Goal: Task Accomplishment & Management: Manage account settings

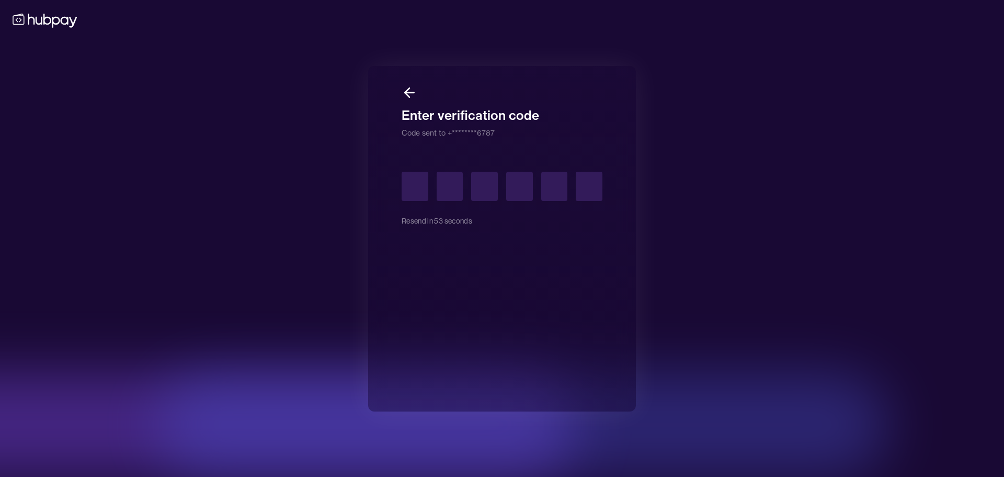
type input "*"
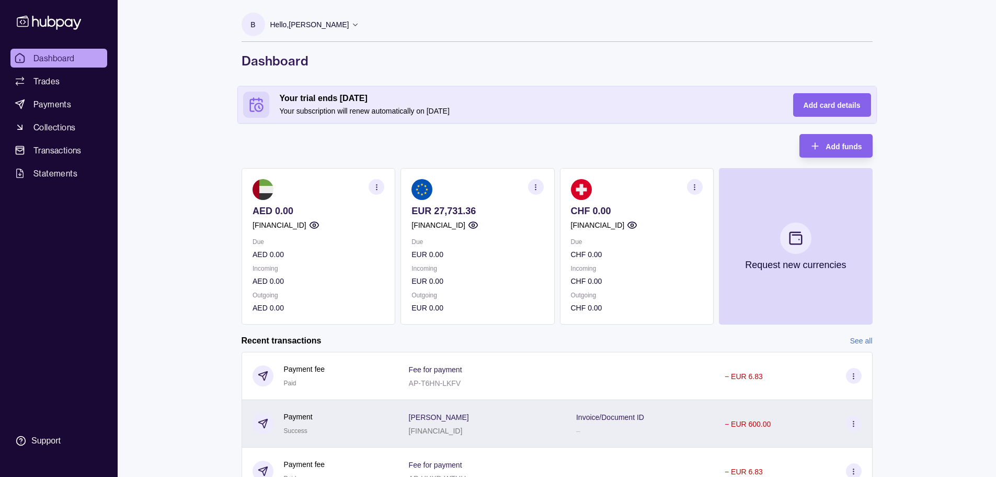
click at [853, 424] on icon at bounding box center [854, 423] width 8 height 8
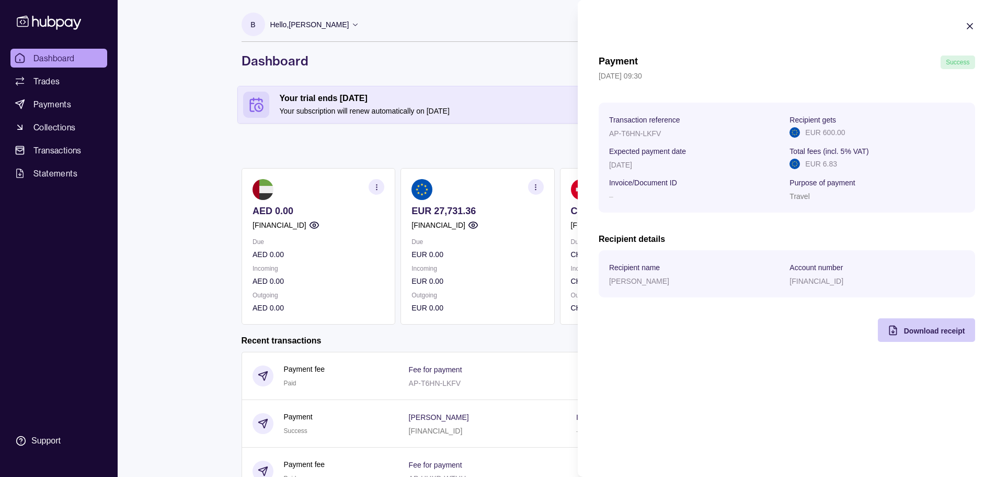
click at [914, 329] on span "Download receipt" at bounding box center [934, 330] width 61 height 8
click at [445, 62] on html "Dashboard Trades Payments Collections Transactions Statements Support B Hello, …" at bounding box center [498, 311] width 996 height 623
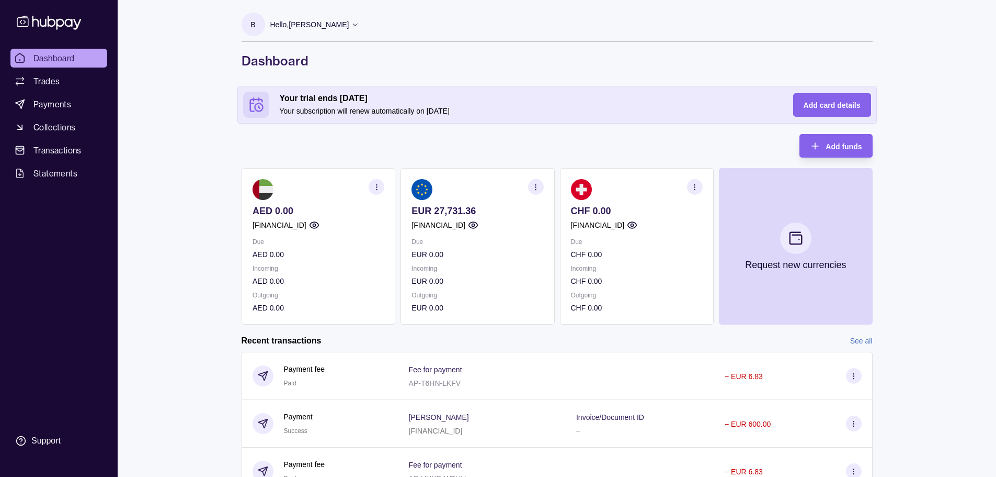
click at [326, 24] on p "Hello, [PERSON_NAME]" at bounding box center [309, 25] width 79 height 12
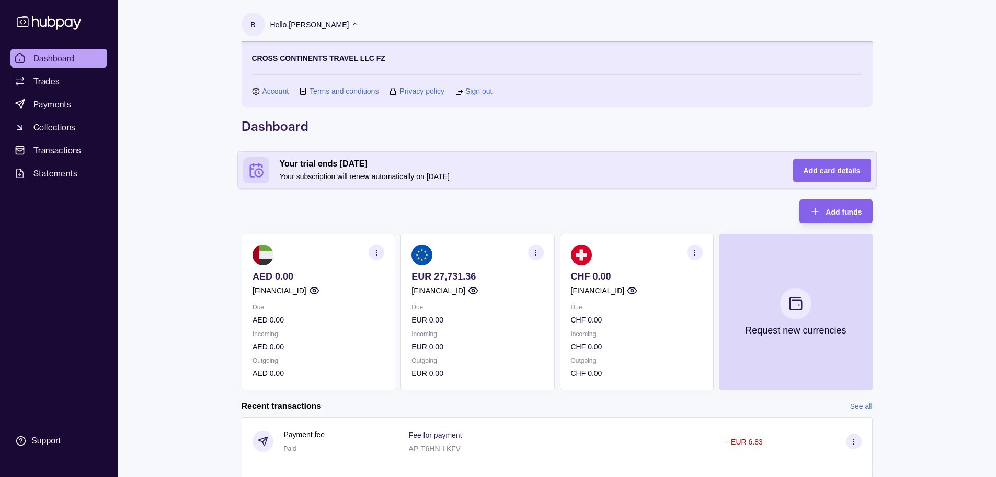
click at [482, 93] on link "Sign out" at bounding box center [479, 91] width 27 height 12
